Goal: Transaction & Acquisition: Purchase product/service

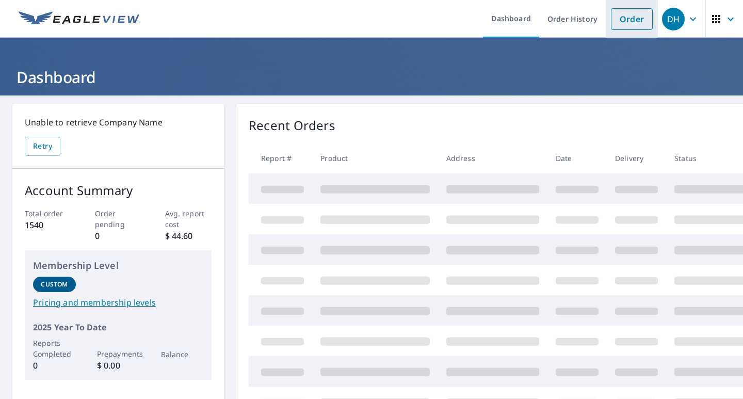
click at [620, 21] on link "Order" at bounding box center [632, 19] width 42 height 22
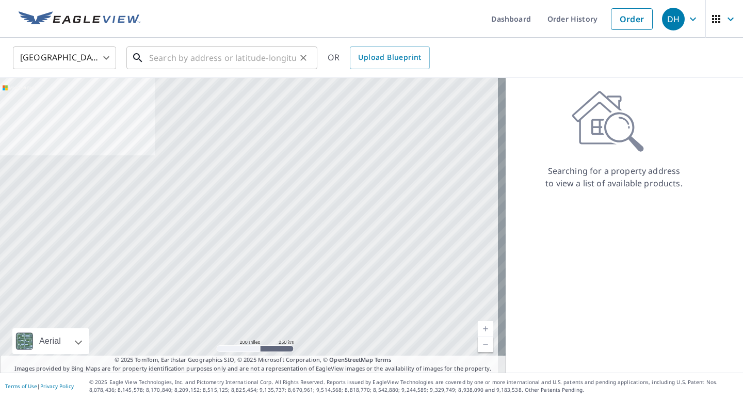
click at [180, 58] on input "text" at bounding box center [222, 57] width 147 height 29
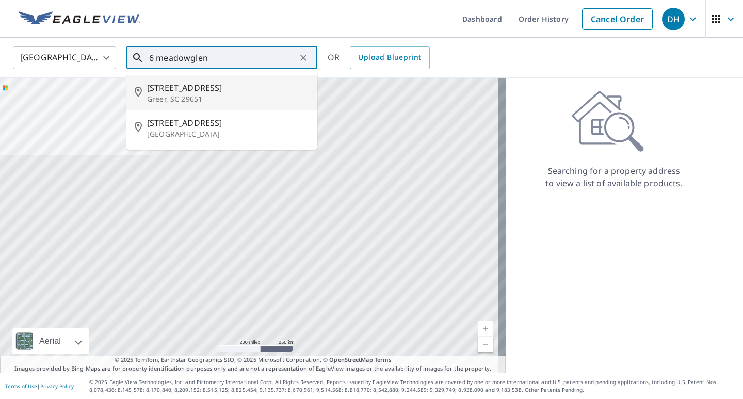
click at [184, 92] on span "[STREET_ADDRESS]" at bounding box center [228, 88] width 162 height 12
type input "[STREET_ADDRESS]"
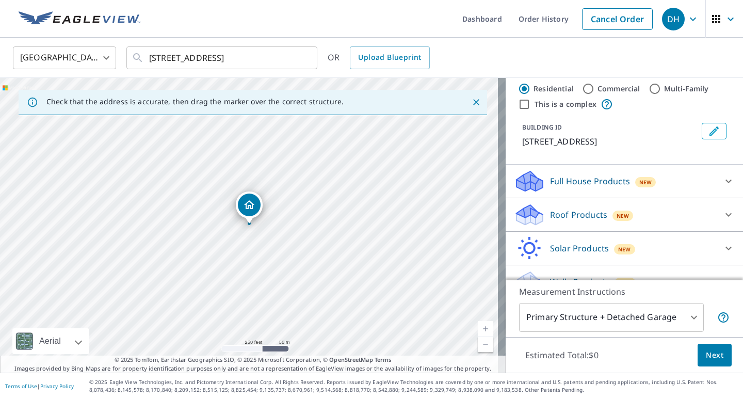
scroll to position [39, 0]
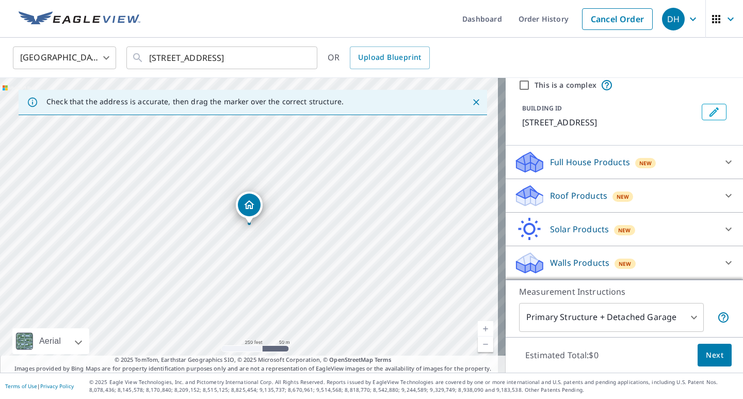
click at [561, 198] on p "Roof Products" at bounding box center [578, 195] width 57 height 12
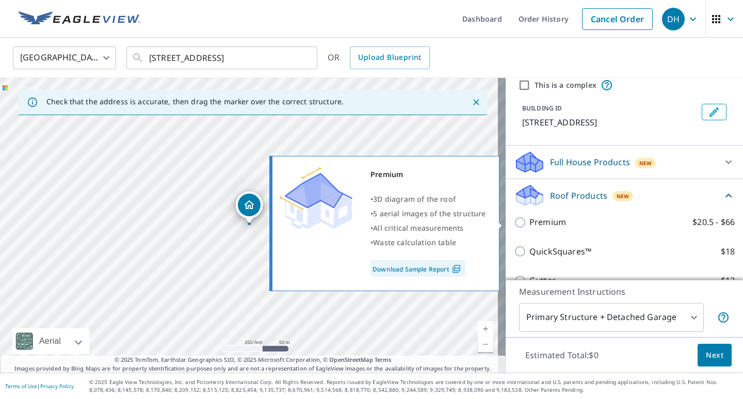
click at [514, 222] on input "Premium $20.5 - $66" at bounding box center [521, 222] width 15 height 12
checkbox input "true"
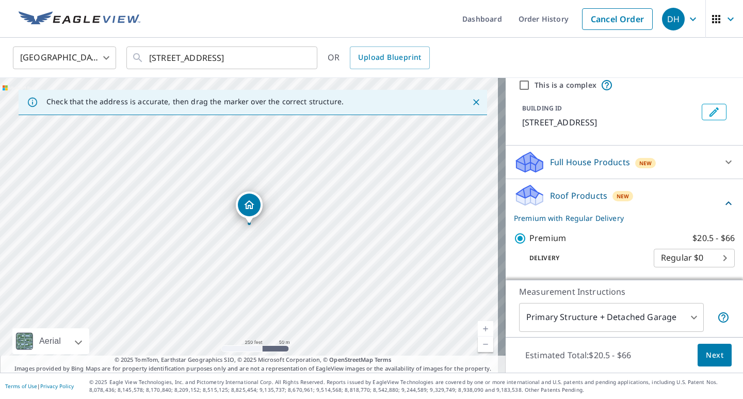
click at [706, 351] on span "Next" at bounding box center [715, 355] width 18 height 13
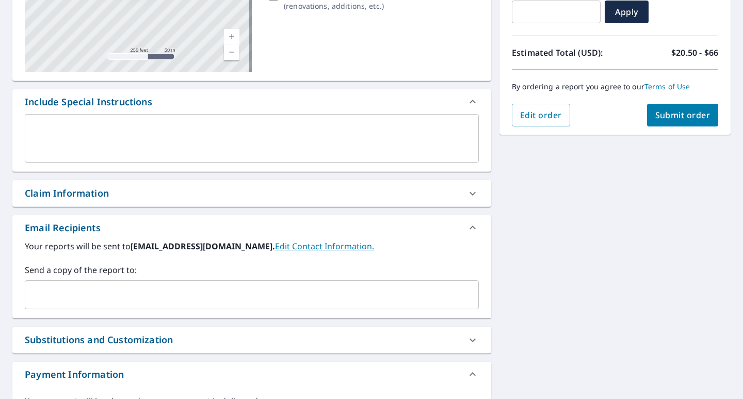
scroll to position [206, 0]
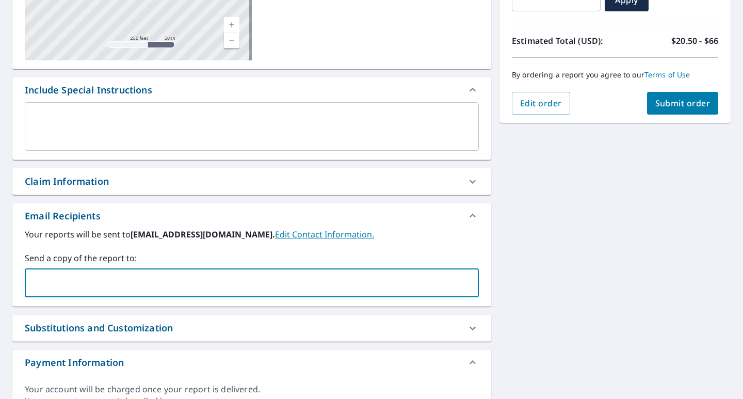
click at [259, 292] on input "text" at bounding box center [243, 283] width 429 height 20
type input "[PERSON_NAME][EMAIL_ADDRESS][PERSON_NAME][DOMAIN_NAME]"
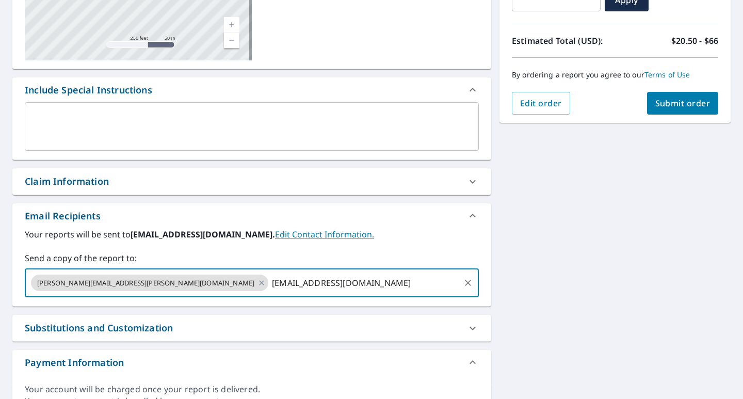
type input "[EMAIL_ADDRESS][DOMAIN_NAME]"
click at [682, 104] on span "Submit order" at bounding box center [682, 103] width 55 height 11
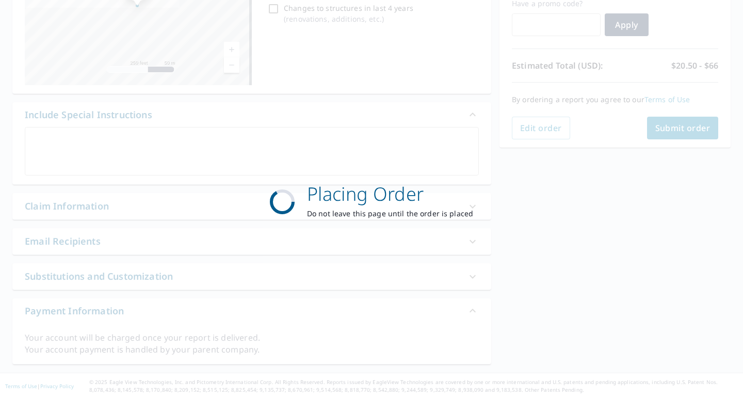
scroll to position [182, 0]
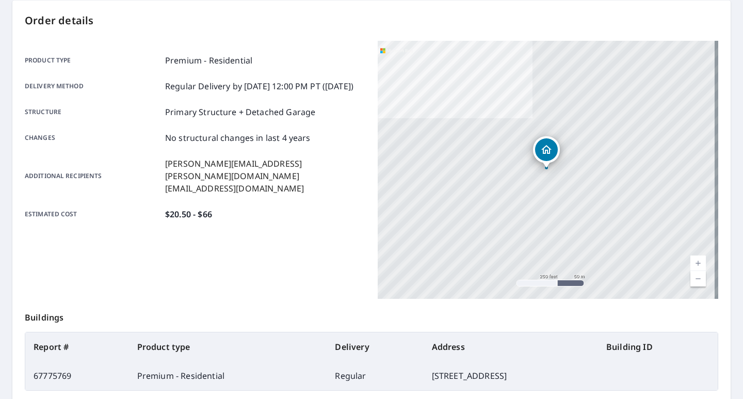
scroll to position [206, 0]
